Goal: Task Accomplishment & Management: Manage account settings

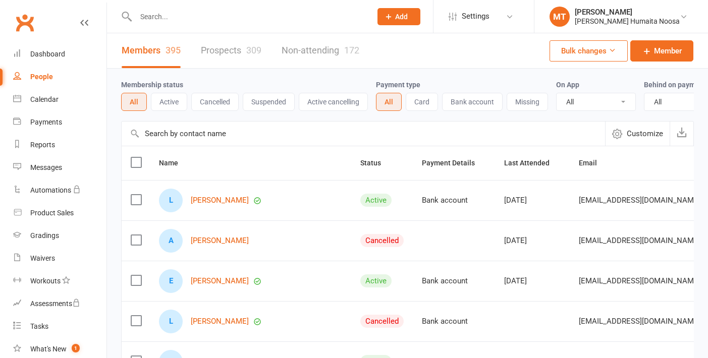
select select "100"
click at [157, 20] on input "text" at bounding box center [249, 17] width 232 height 14
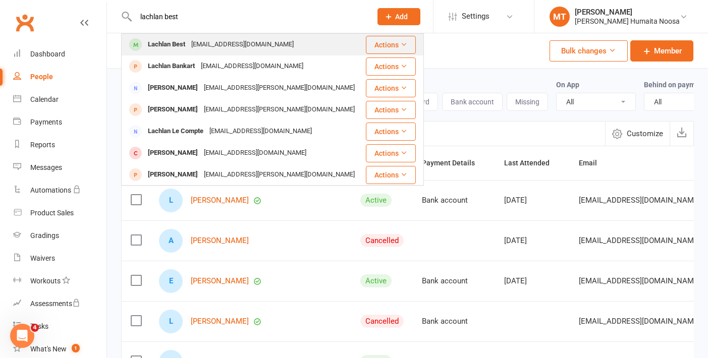
type input "lachlan best"
click at [202, 53] on div "Lachlan Best [EMAIL_ADDRESS][DOMAIN_NAME]" at bounding box center [243, 44] width 243 height 21
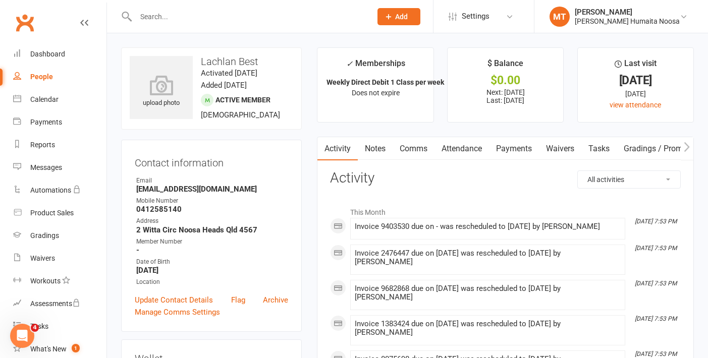
click at [512, 152] on link "Payments" at bounding box center [514, 148] width 50 height 23
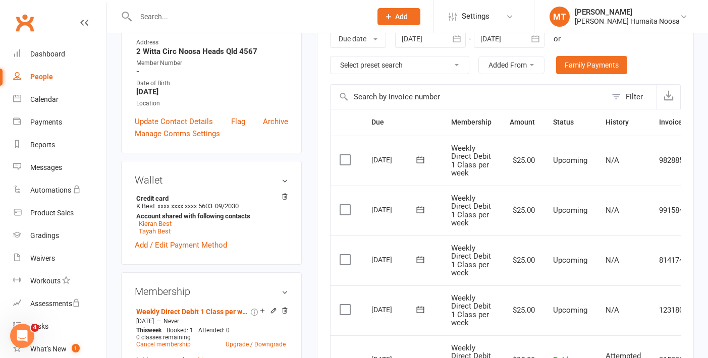
scroll to position [192, 0]
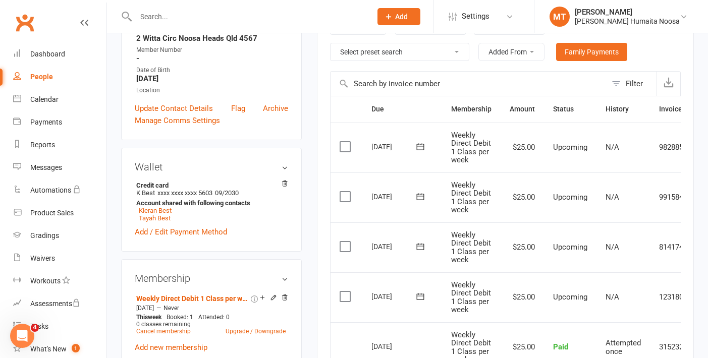
click at [343, 296] on label at bounding box center [347, 297] width 14 height 10
click at [343, 292] on input "checkbox" at bounding box center [343, 292] width 7 height 0
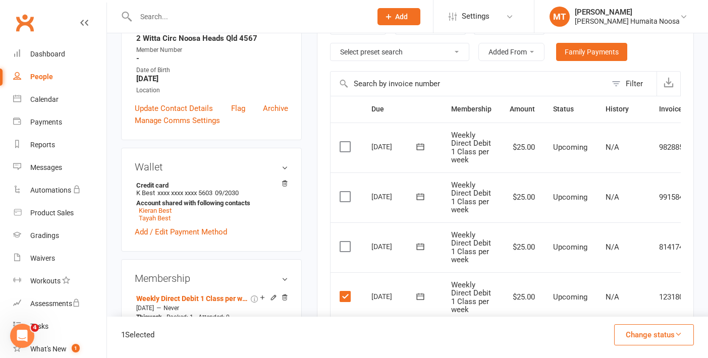
click at [635, 327] on button "Change status" at bounding box center [654, 334] width 80 height 21
click at [620, 308] on link "Skipped" at bounding box center [643, 308] width 100 height 20
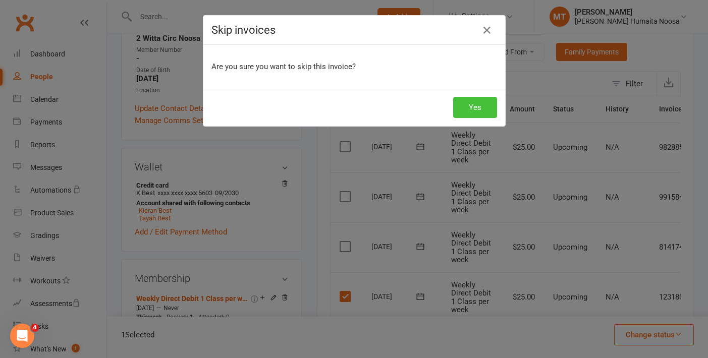
click at [472, 109] on button "Yes" at bounding box center [475, 107] width 44 height 21
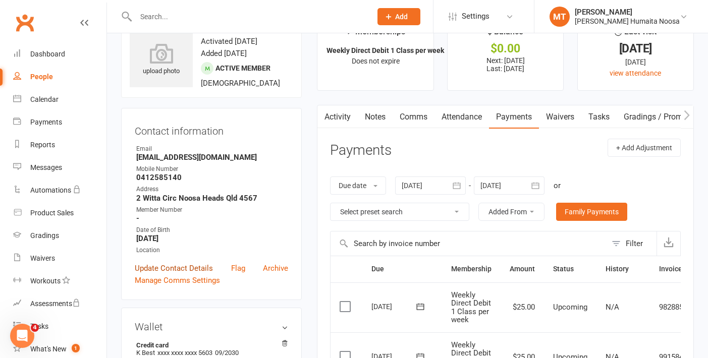
scroll to position [0, 0]
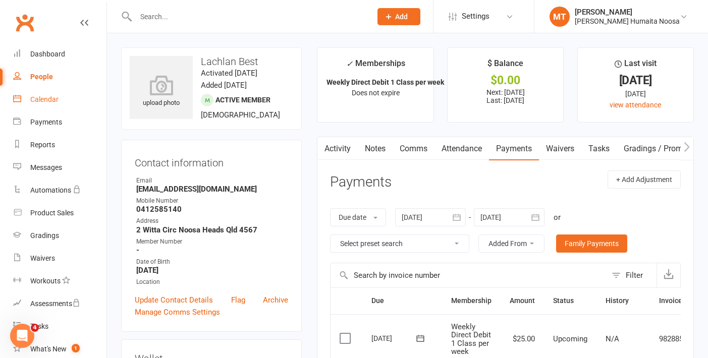
click at [43, 100] on div "Calendar" at bounding box center [44, 99] width 28 height 8
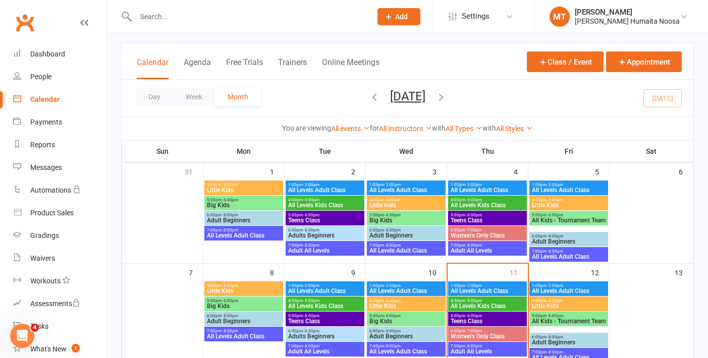
scroll to position [71, 0]
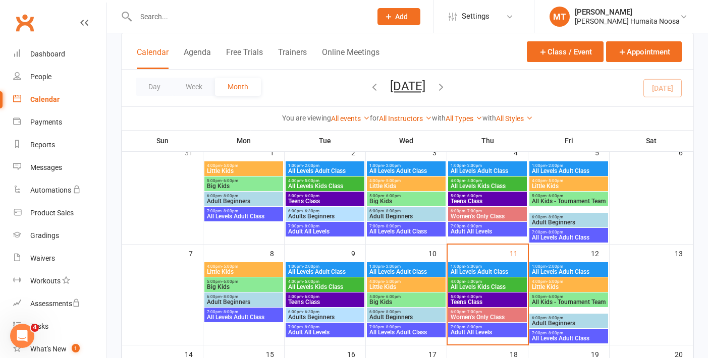
click at [466, 300] on span "Teens Class" at bounding box center [487, 302] width 75 height 6
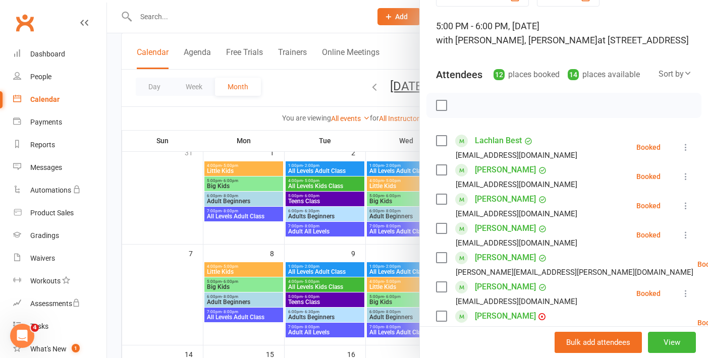
scroll to position [68, 0]
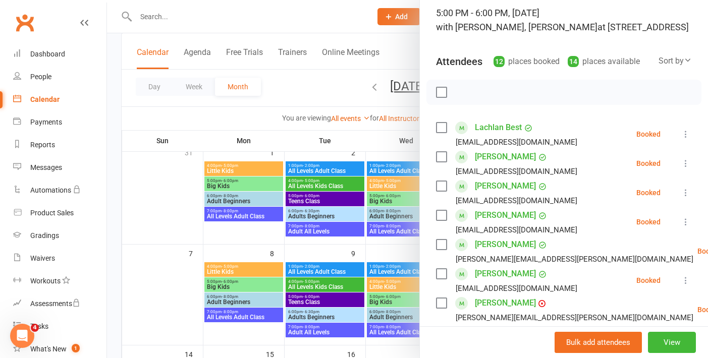
click at [687, 133] on icon at bounding box center [686, 134] width 10 height 10
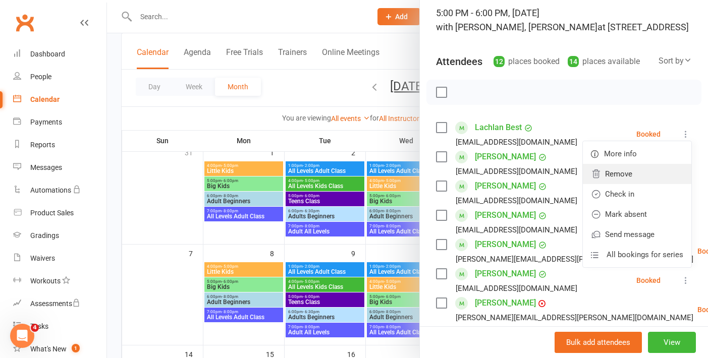
click at [627, 170] on link "Remove" at bounding box center [637, 174] width 109 height 20
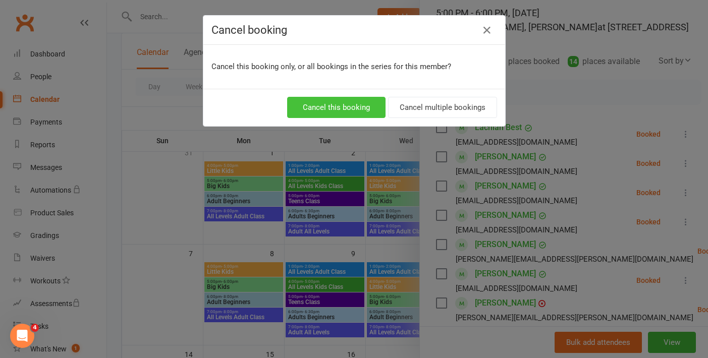
click at [318, 97] on button "Cancel this booking" at bounding box center [336, 107] width 98 height 21
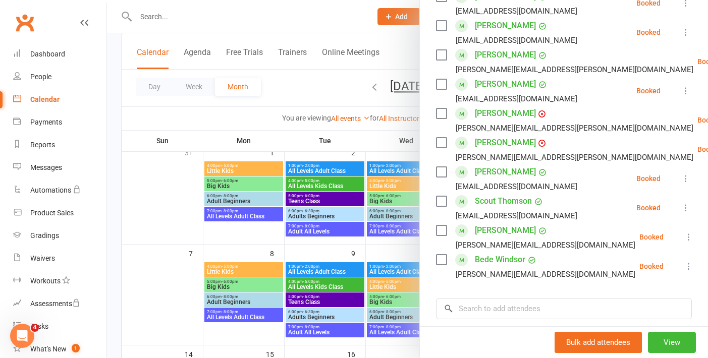
scroll to position [240, 0]
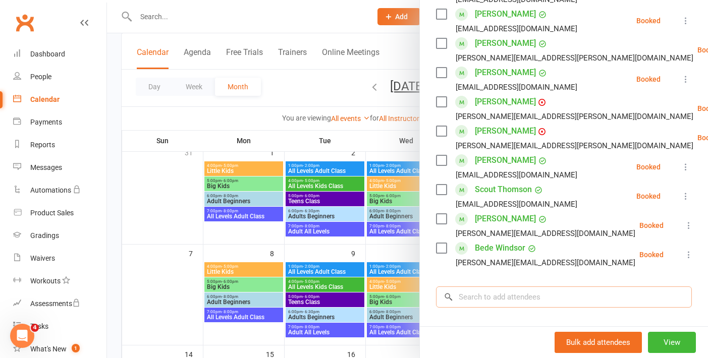
click at [491, 295] on input "search" at bounding box center [564, 297] width 256 height 21
click at [487, 299] on input "search" at bounding box center [564, 297] width 256 height 21
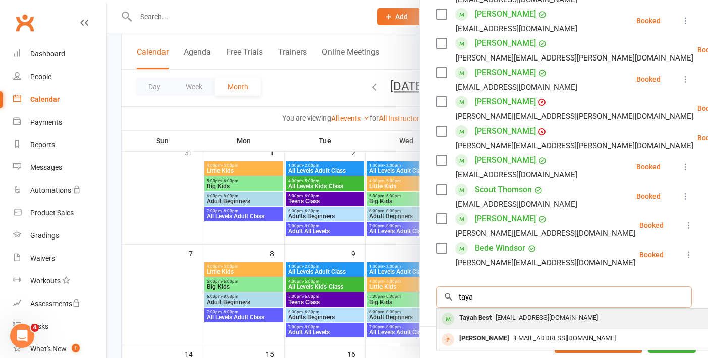
type input "taya"
click at [484, 319] on div "Tayah Best" at bounding box center [475, 318] width 40 height 15
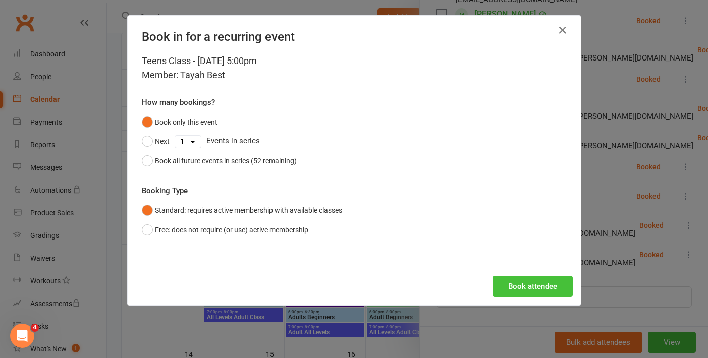
click at [526, 285] on button "Book attendee" at bounding box center [533, 286] width 80 height 21
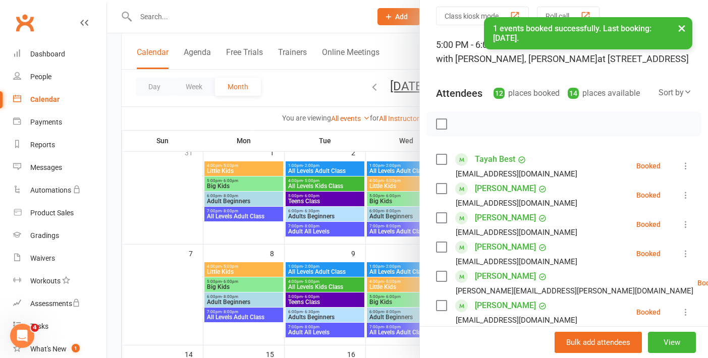
scroll to position [0, 0]
